Goal: Task Accomplishment & Management: Use online tool/utility

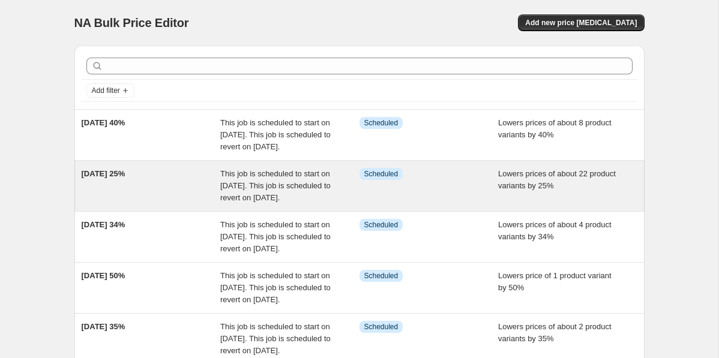
click at [165, 204] on div "[DATE] 25%" at bounding box center [151, 186] width 139 height 36
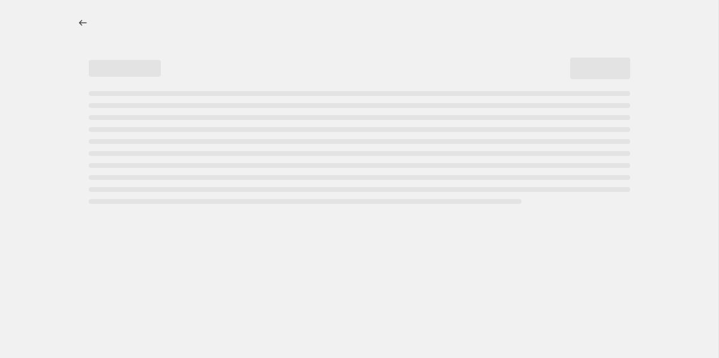
select select "percentage"
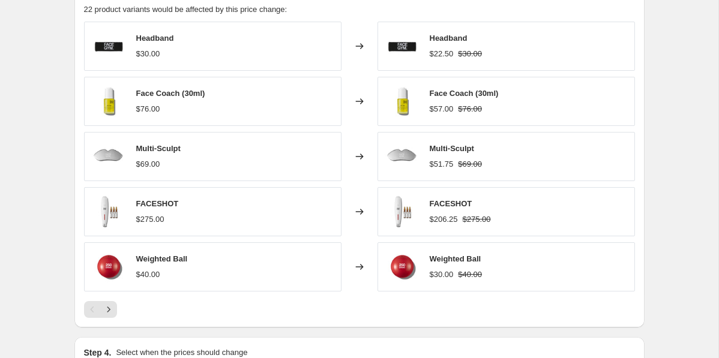
scroll to position [797, 0]
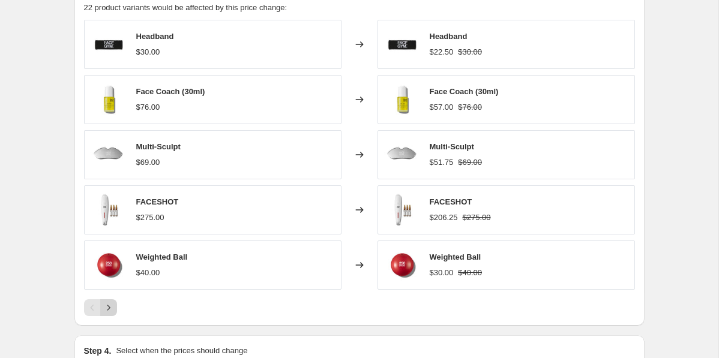
click at [112, 303] on icon "Next" at bounding box center [109, 308] width 12 height 12
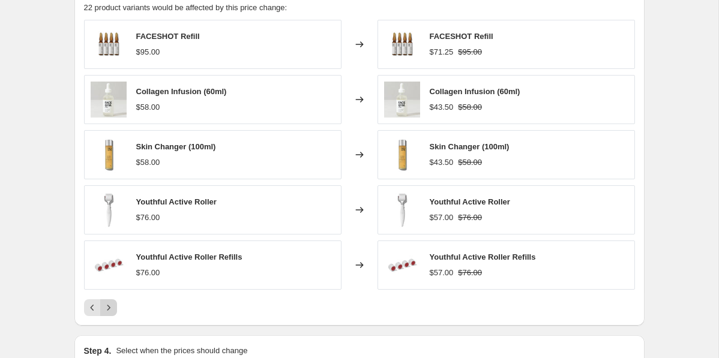
click at [112, 303] on icon "Next" at bounding box center [109, 308] width 12 height 12
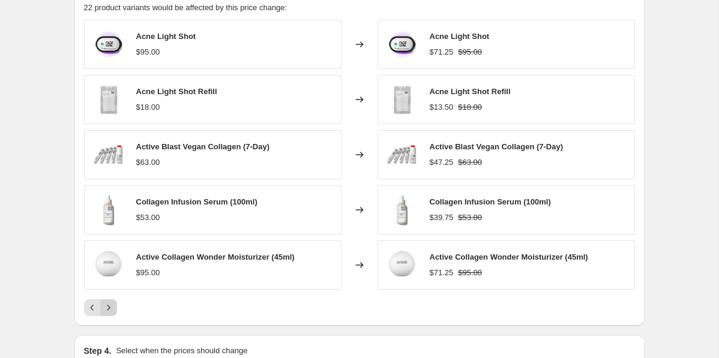
click at [112, 303] on icon "Next" at bounding box center [109, 308] width 12 height 12
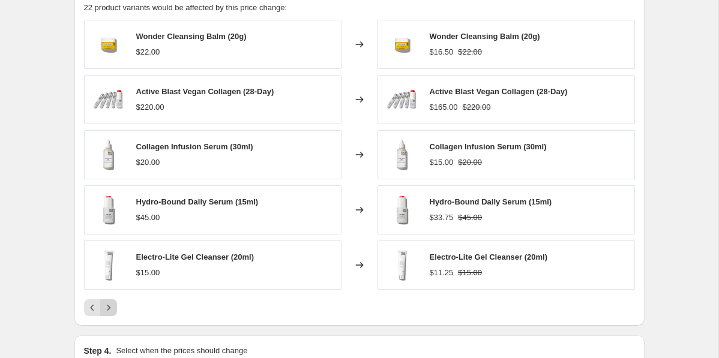
click at [112, 303] on icon "Next" at bounding box center [109, 308] width 12 height 12
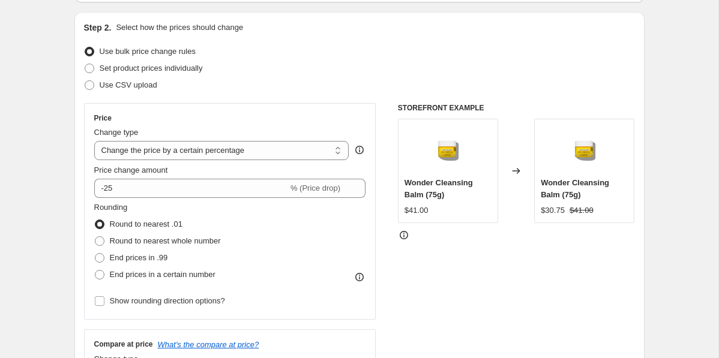
scroll to position [0, 0]
